Goal: Check status: Check status

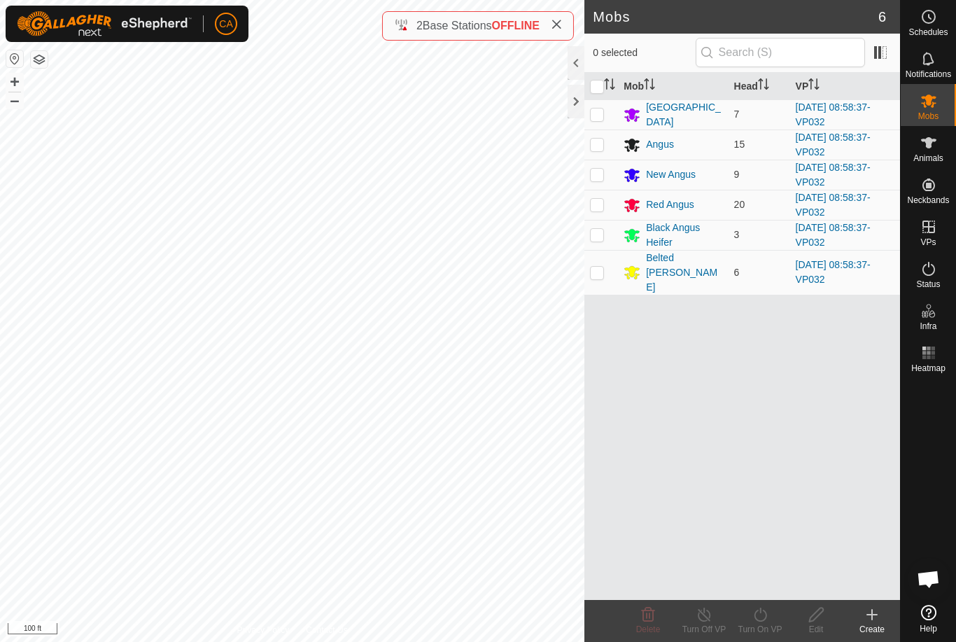
click at [557, 14] on div "2 Base Stations OFFLINE" at bounding box center [478, 25] width 192 height 29
click at [559, 30] on icon at bounding box center [556, 24] width 11 height 11
click at [576, 104] on div at bounding box center [575, 102] width 17 height 34
click at [578, 99] on div at bounding box center [575, 102] width 17 height 34
